Goal: Task Accomplishment & Management: Manage account settings

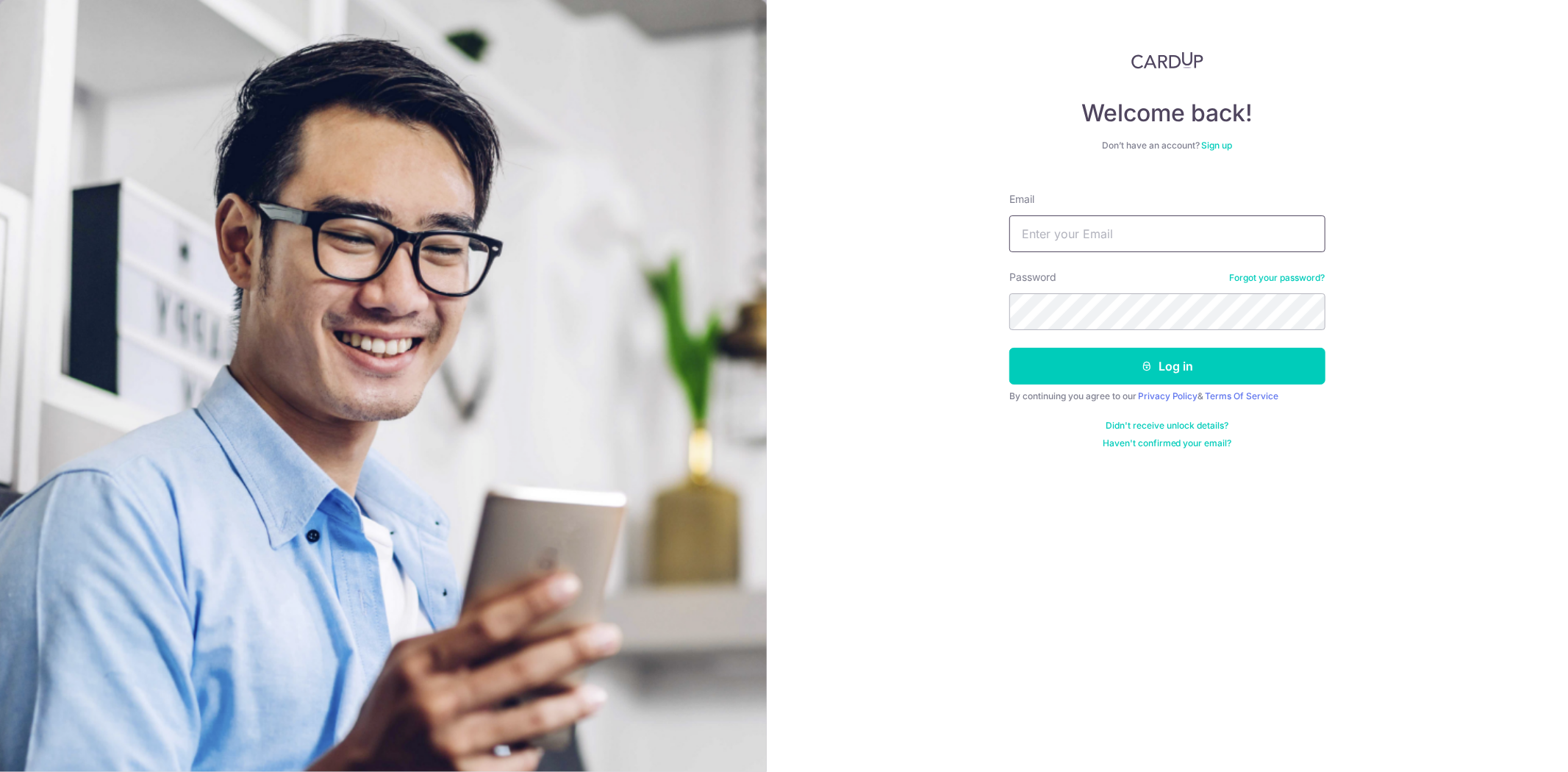
click at [1270, 239] on input "Email" at bounding box center [1168, 234] width 316 height 37
type input "[EMAIL_ADDRESS][DOMAIN_NAME]"
click at [1010, 348] on button "Log in" at bounding box center [1168, 366] width 316 height 37
